Goal: Information Seeking & Learning: Learn about a topic

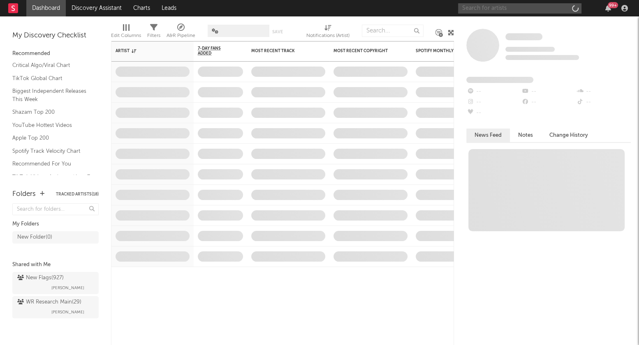
click at [519, 6] on input "text" at bounding box center [519, 8] width 123 height 10
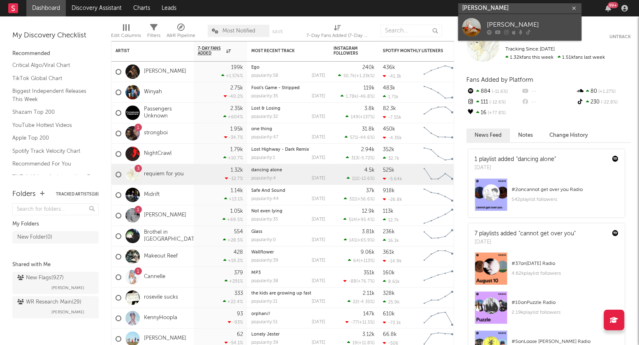
type input "[PERSON_NAME]"
click at [520, 22] on div "[PERSON_NAME]" at bounding box center [532, 25] width 90 height 10
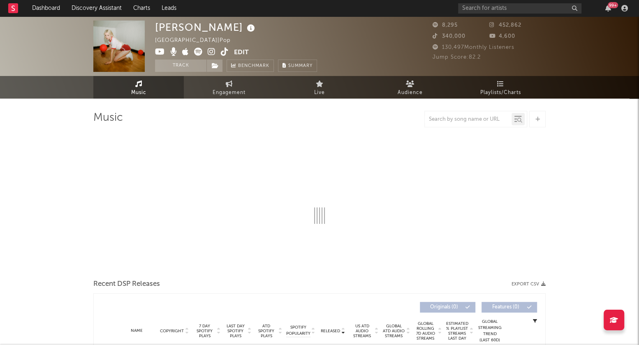
select select "1w"
